Goal: Task Accomplishment & Management: Manage account settings

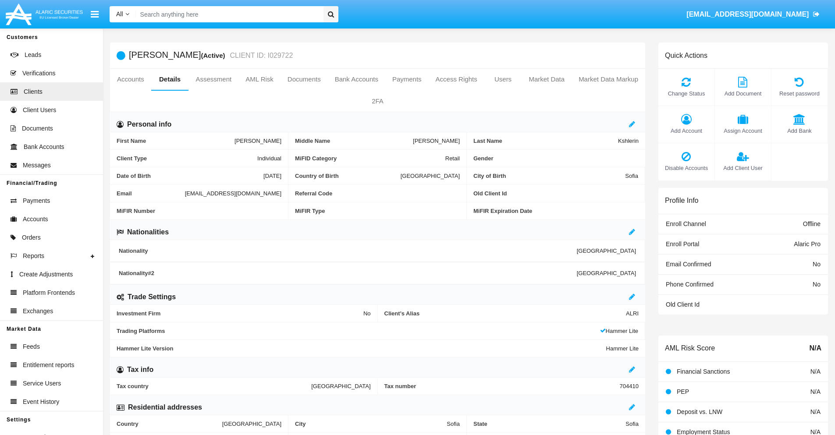
click at [546, 79] on link "Market Data" at bounding box center [546, 79] width 50 height 21
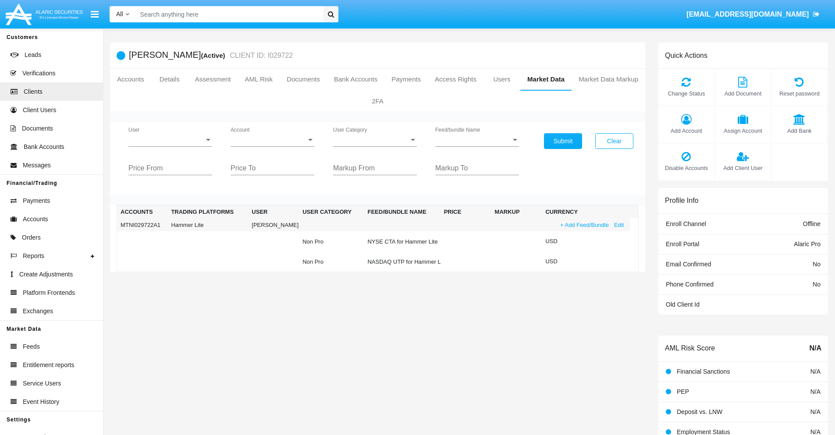
click at [583, 225] on link "+ Add Feed/Bundle" at bounding box center [584, 224] width 54 height 9
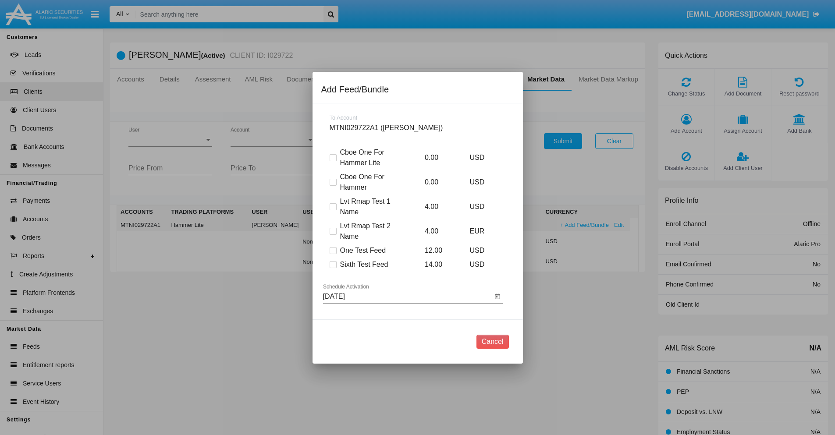
click at [333, 264] on span at bounding box center [332, 264] width 7 height 7
click at [333, 268] on input "Sixth Test Feed" at bounding box center [333, 268] width 0 height 0
checkbox input "true"
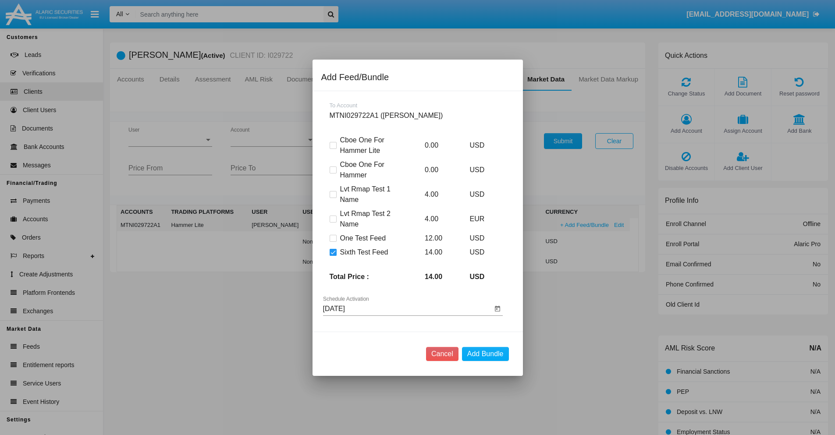
click at [407, 308] on input "[DATE]" at bounding box center [407, 309] width 169 height 8
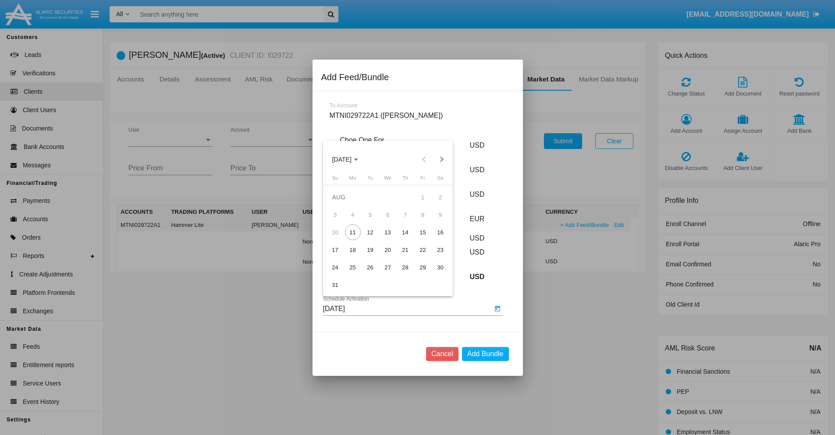
click at [349, 159] on span "[DATE]" at bounding box center [341, 159] width 19 height 7
click at [433, 239] on div "2027" at bounding box center [434, 239] width 28 height 16
click at [372, 239] on div "OCT" at bounding box center [372, 239] width 28 height 16
click at [387, 232] on div "13" at bounding box center [388, 232] width 16 height 16
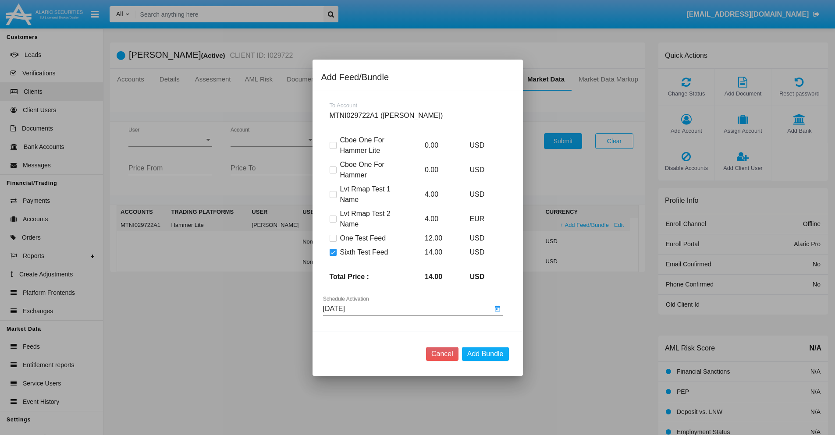
type input "[DATE]"
click at [485, 354] on button "Add Bundle" at bounding box center [485, 354] width 47 height 14
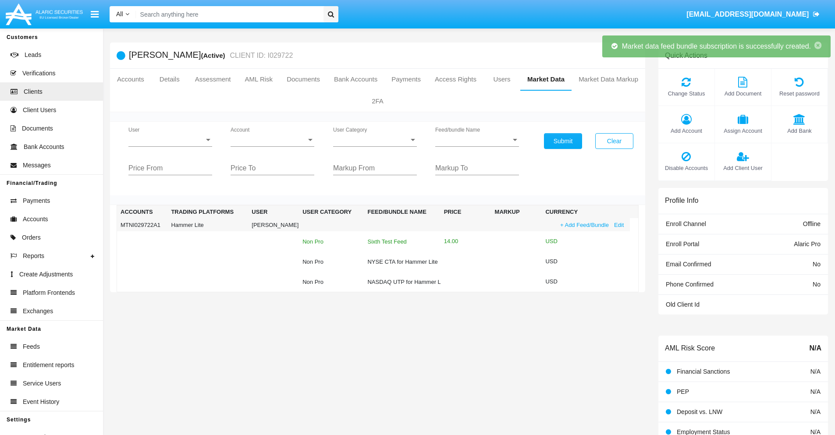
click at [401, 241] on div "Sixth Test Feed" at bounding box center [401, 242] width 69 height 6
